Goal: Task Accomplishment & Management: Manage account settings

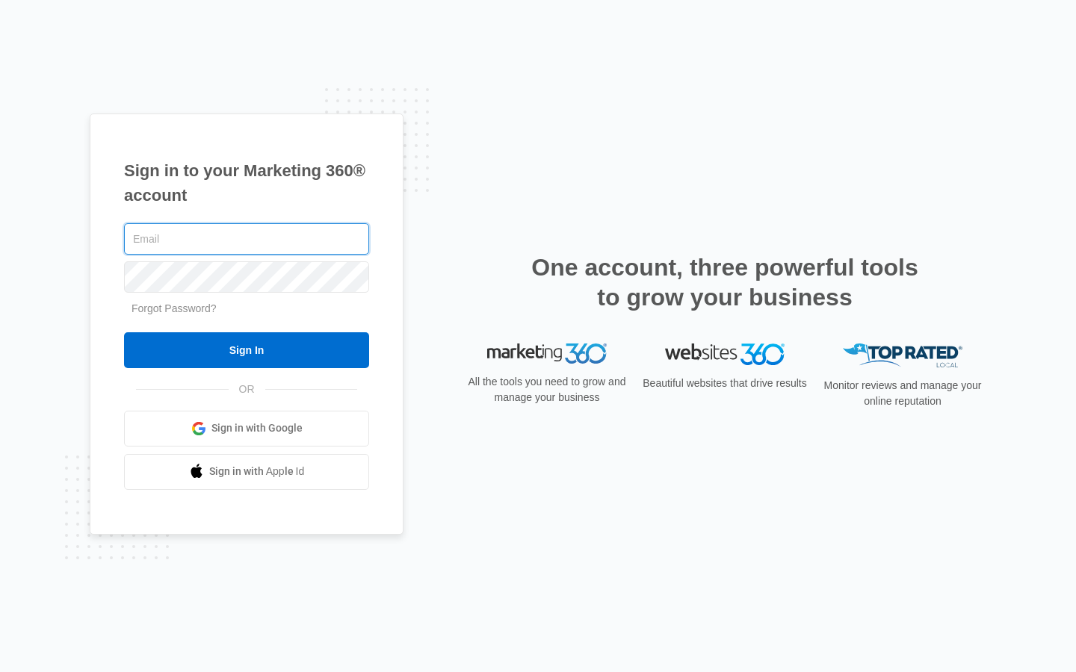
click at [246, 239] on input "text" at bounding box center [246, 238] width 245 height 31
type input "gerda_ullrich12"
click at [246, 239] on input "text" at bounding box center [246, 238] width 245 height 31
type input "nelda_oconnell50@mteen.net"
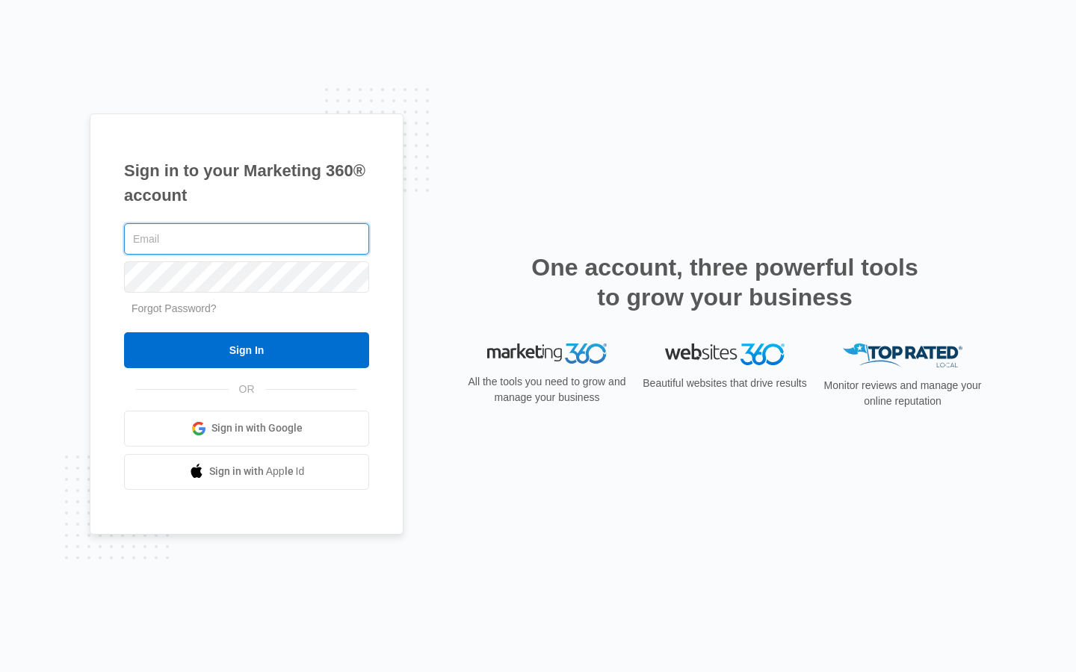
click at [246, 239] on input "text" at bounding box center [246, 238] width 245 height 31
type input "nelda_oconnell50@mteen.net"
click at [246, 239] on input "text" at bounding box center [246, 238] width 245 height 31
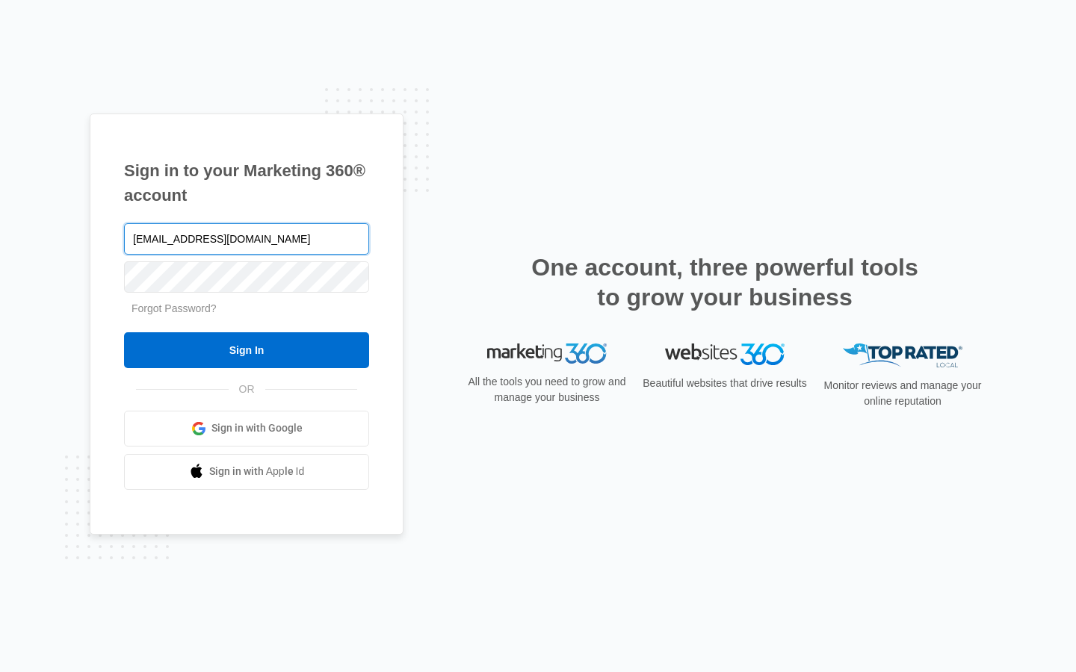
type input "[EMAIL_ADDRESS][DOMAIN_NAME]"
click at [246, 239] on input "text" at bounding box center [246, 238] width 245 height 31
type input "[EMAIL_ADDRESS][DOMAIN_NAME]"
click at [246, 239] on input "text" at bounding box center [246, 238] width 245 height 31
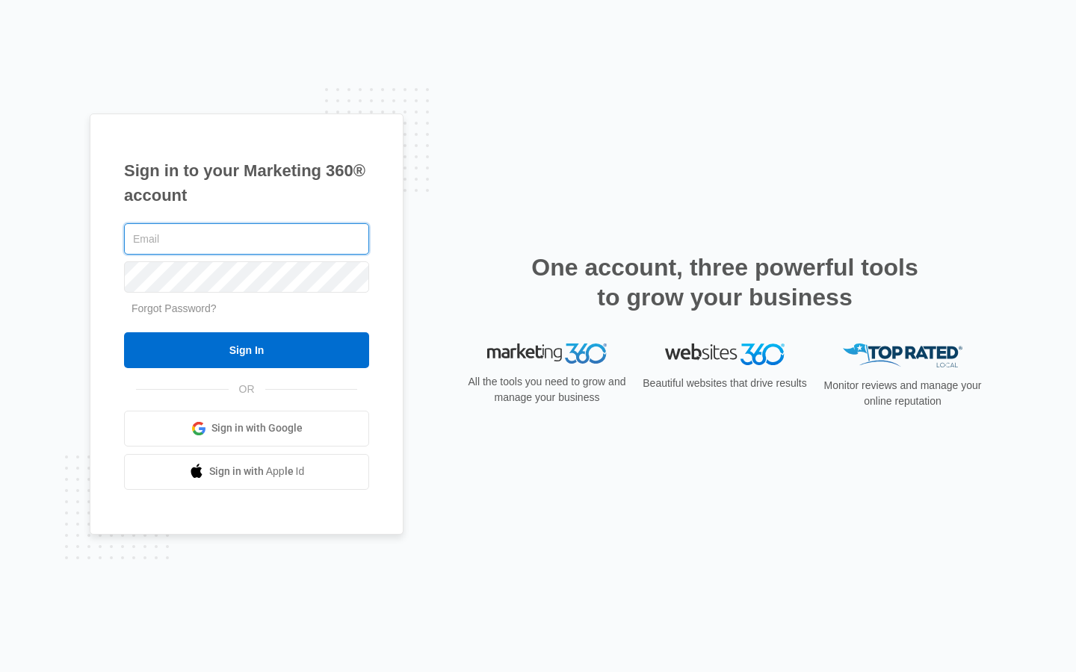
click at [246, 239] on input "text" at bounding box center [246, 238] width 245 height 31
type input "Savings Account"
click at [246, 239] on input "text" at bounding box center [246, 238] width 245 height 31
type input "[EMAIL_ADDRESS][DOMAIN_NAME]"
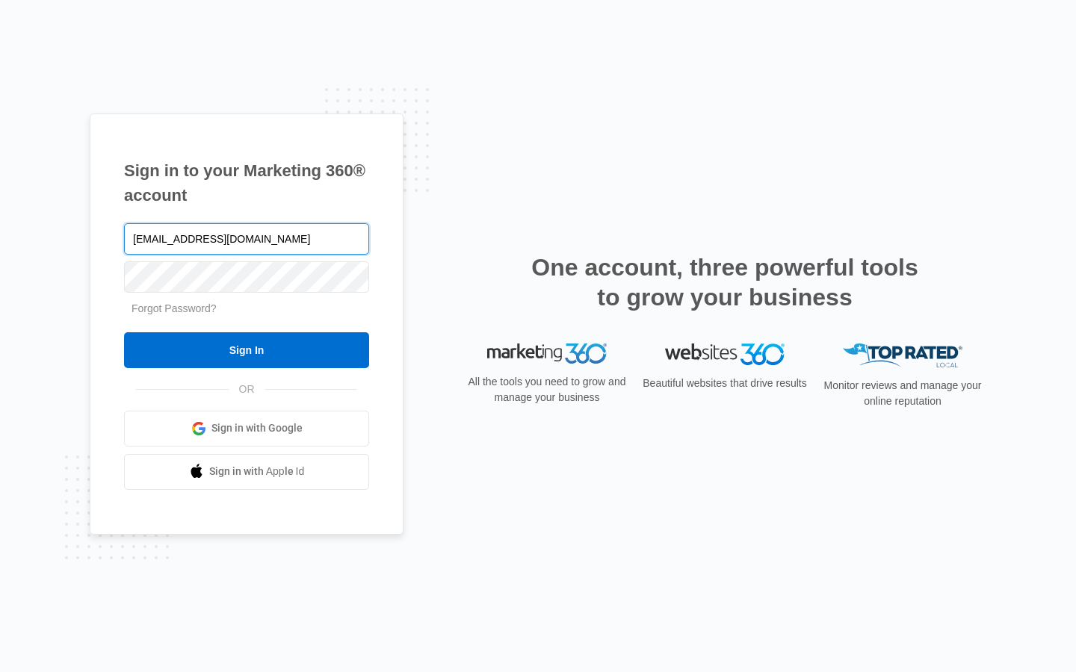
click at [124, 332] on input "Sign In" at bounding box center [246, 350] width 245 height 36
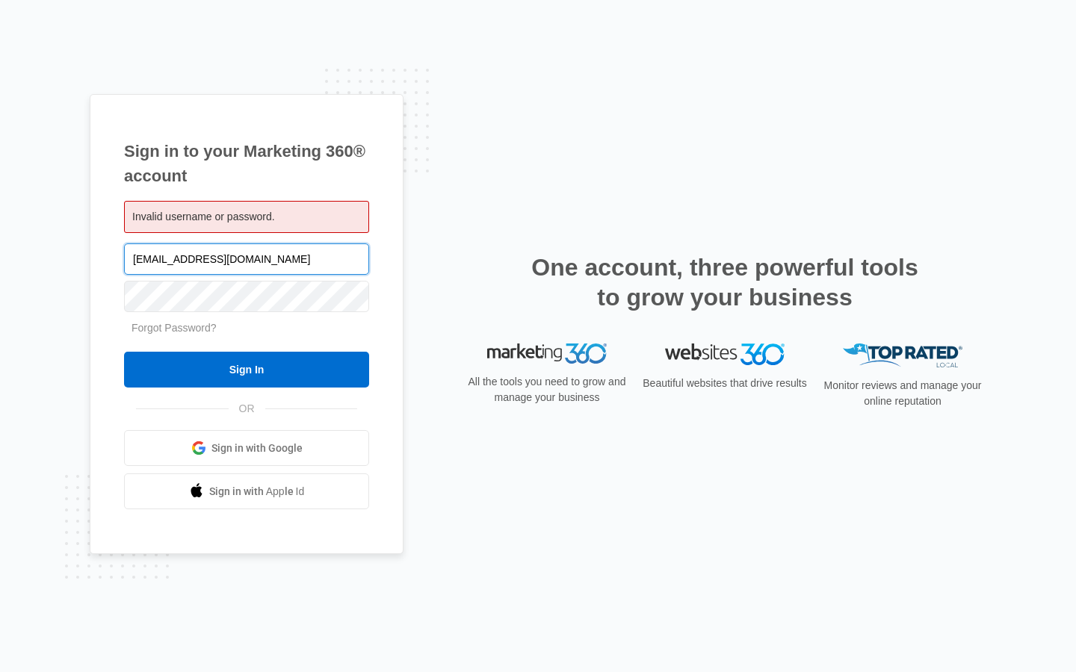
click at [246, 258] on input "nelda_oconnell50@mteen.net" at bounding box center [246, 258] width 245 height 31
type input "n.net"
type input "[EMAIL_ADDRESS][DOMAIN_NAME]"
click at [124, 352] on input "Sign In" at bounding box center [246, 370] width 245 height 36
click at [246, 258] on input "isobel72@hotmail.com" at bounding box center [246, 258] width 245 height 31
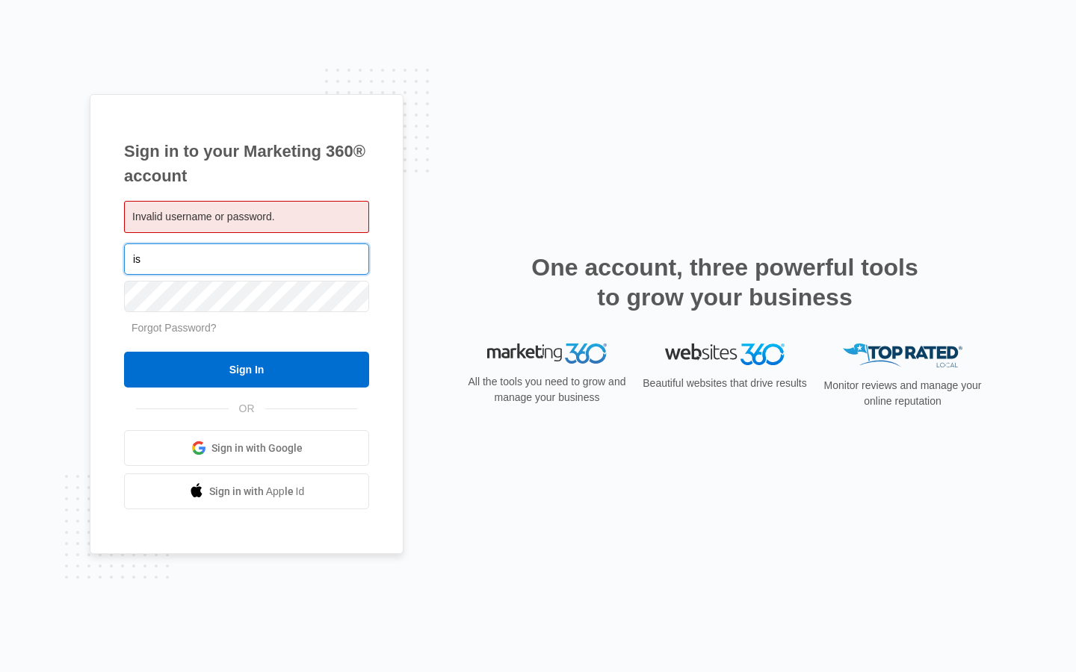
type input "i"
type input "ghowell00@yahoo.com"
click at [124, 352] on input "Sign In" at bounding box center [246, 370] width 245 height 36
click at [246, 258] on input "[EMAIL_ADDRESS][DOMAIN_NAME]" at bounding box center [246, 258] width 245 height 31
type input "g"
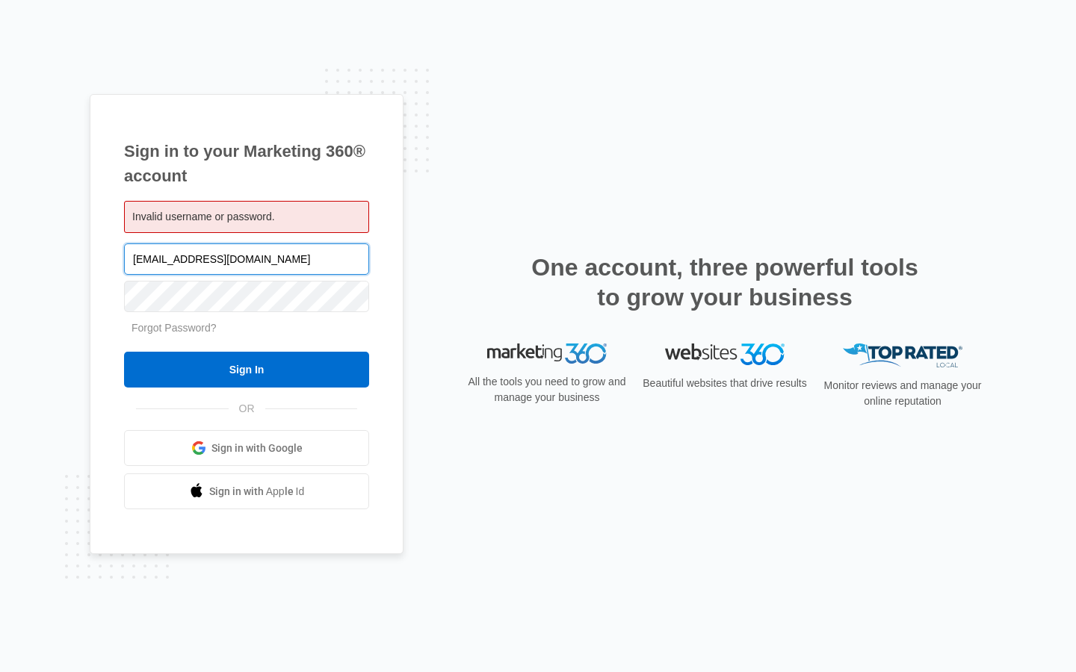
type input "nelda_oconnell50@mteen.net"
click at [124, 352] on input "Sign In" at bounding box center [246, 370] width 245 height 36
click at [246, 370] on input "Sign In" at bounding box center [246, 370] width 245 height 36
click at [246, 258] on input "[EMAIL_ADDRESS][DOMAIN_NAME]" at bounding box center [246, 258] width 245 height 31
type input "[DOMAIN_NAME]"
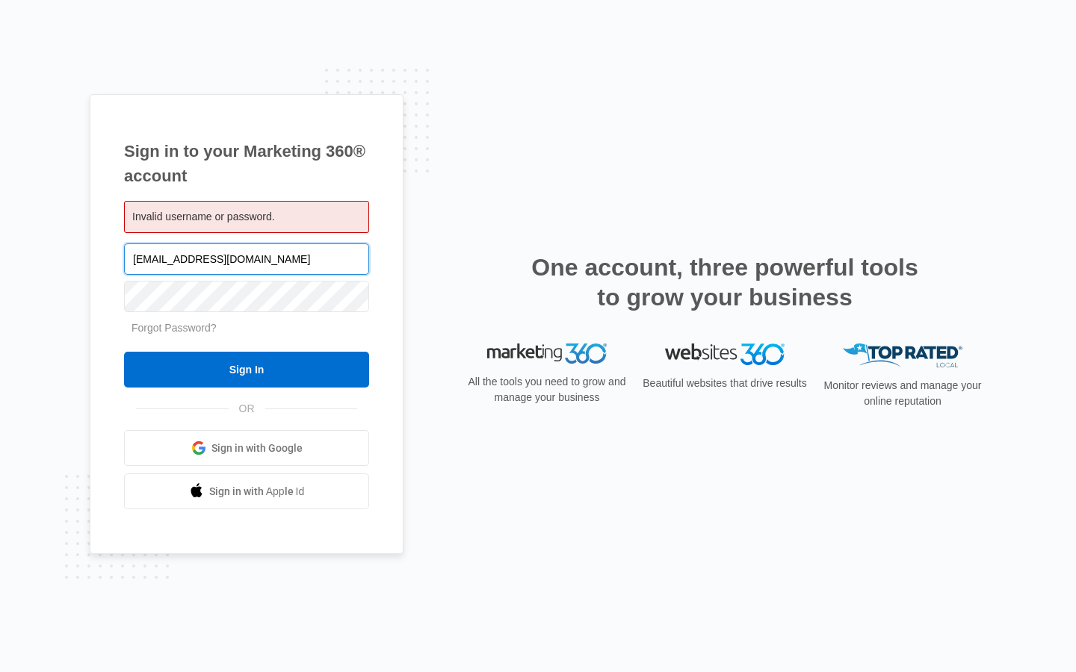
type input "[EMAIL_ADDRESS][DOMAIN_NAME]"
